Goal: Task Accomplishment & Management: Use online tool/utility

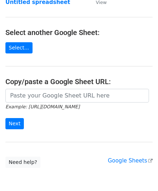
scroll to position [72, 0]
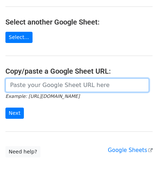
click at [38, 80] on input "url" at bounding box center [76, 85] width 143 height 14
paste input "[URL][DOMAIN_NAME]"
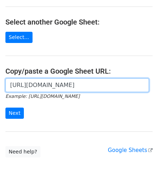
scroll to position [0, 164]
type input "[URL][DOMAIN_NAME]"
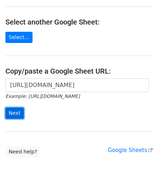
click at [16, 113] on input "Next" at bounding box center [14, 112] width 18 height 11
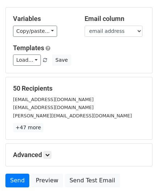
scroll to position [88, 0]
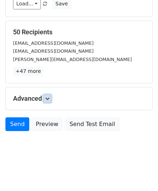
click at [49, 97] on icon at bounding box center [47, 98] width 4 height 4
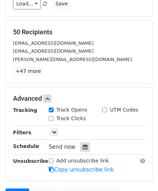
click at [84, 143] on div at bounding box center [85, 146] width 10 height 9
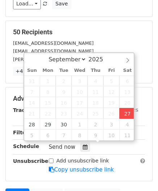
type input "2025-09-27 14:53"
type input "02"
type input "53"
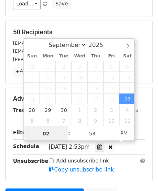
scroll to position [0, 0]
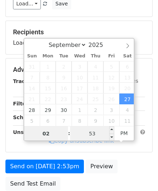
paste input "5"
type input "5"
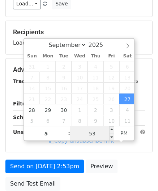
type input "2025-09-27 17:53"
type input "05"
click at [92, 134] on input "53" at bounding box center [92, 133] width 44 height 14
type input "00"
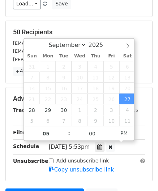
type input "2025-09-27 17:00"
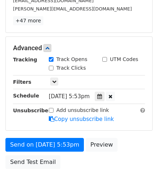
scroll to position [159, 0]
